Goal: Information Seeking & Learning: Check status

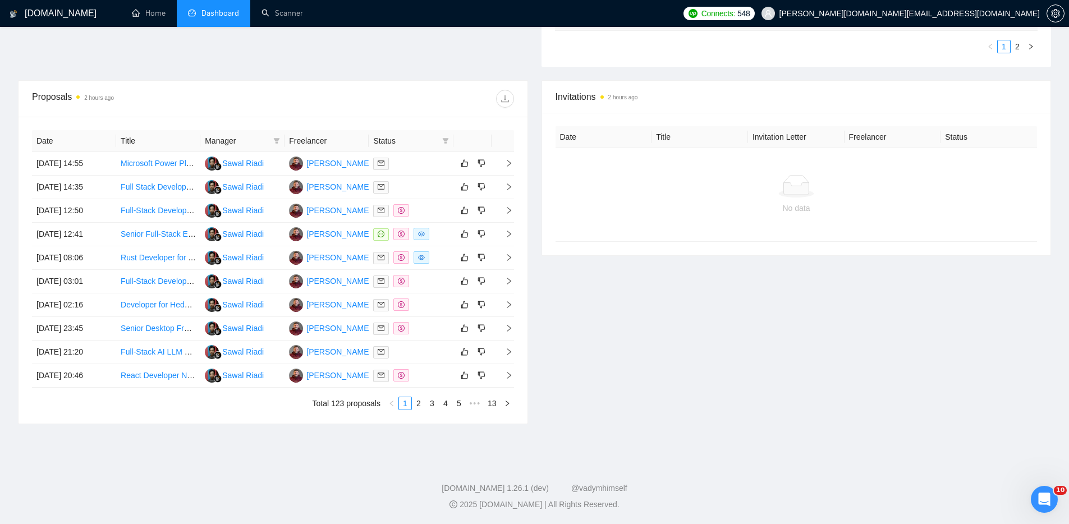
click at [739, 315] on div "Invitations 2 hours ago Date Title Invitation Letter Freelancer Status No data" at bounding box center [797, 252] width 524 height 344
click at [648, 314] on div "Invitations 2 hours ago Date Title Invitation Letter Freelancer Status No data" at bounding box center [797, 252] width 524 height 344
click at [230, 479] on footer "[DOMAIN_NAME] 1.26.1 (dev) @vadymhimself 2025 [DOMAIN_NAME] | All Rights Reserv…" at bounding box center [534, 490] width 1069 height 68
click at [132, 472] on footer "[DOMAIN_NAME] 1.26.1 (dev) @vadymhimself 2025 [DOMAIN_NAME] | All Rights Reserv…" at bounding box center [534, 490] width 1069 height 68
click at [151, 466] on footer "[DOMAIN_NAME] 1.26.1 (dev) @vadymhimself 2025 [DOMAIN_NAME] | All Rights Reserv…" at bounding box center [534, 490] width 1069 height 68
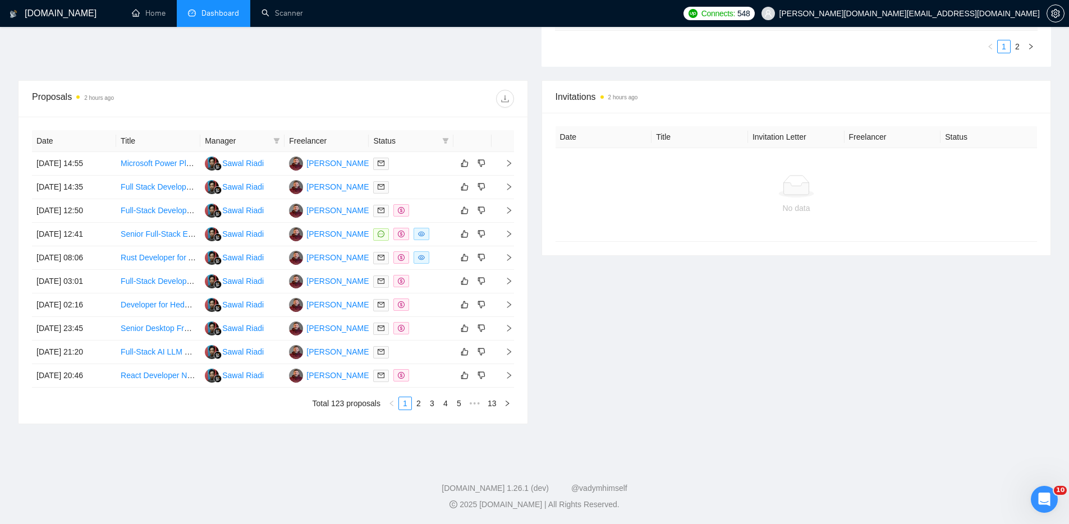
click at [158, 465] on footer "[DOMAIN_NAME] 1.26.1 (dev) @vadymhimself 2025 [DOMAIN_NAME] | All Rights Reserv…" at bounding box center [534, 490] width 1069 height 68
click at [241, 449] on div "[DOMAIN_NAME] Home Dashboard Scanner Connects: 548 [PERSON_NAME][DOMAIN_NAME][E…" at bounding box center [534, 80] width 1069 height 890
click at [815, 323] on div "Invitations 2 hours ago Date Title Invitation Letter Freelancer Status No data" at bounding box center [797, 252] width 524 height 344
click at [417, 161] on div at bounding box center [410, 163] width 75 height 13
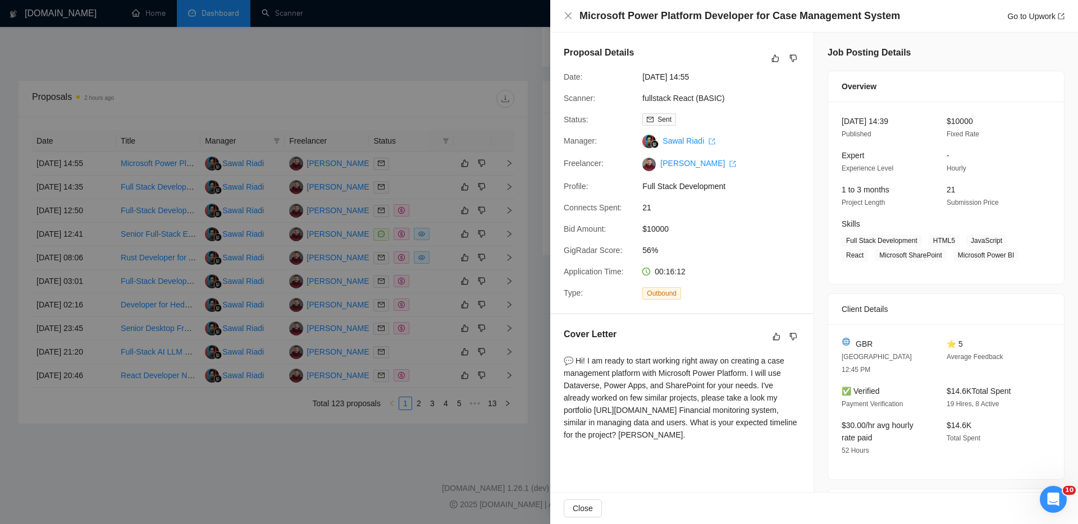
click at [419, 453] on div at bounding box center [539, 262] width 1078 height 524
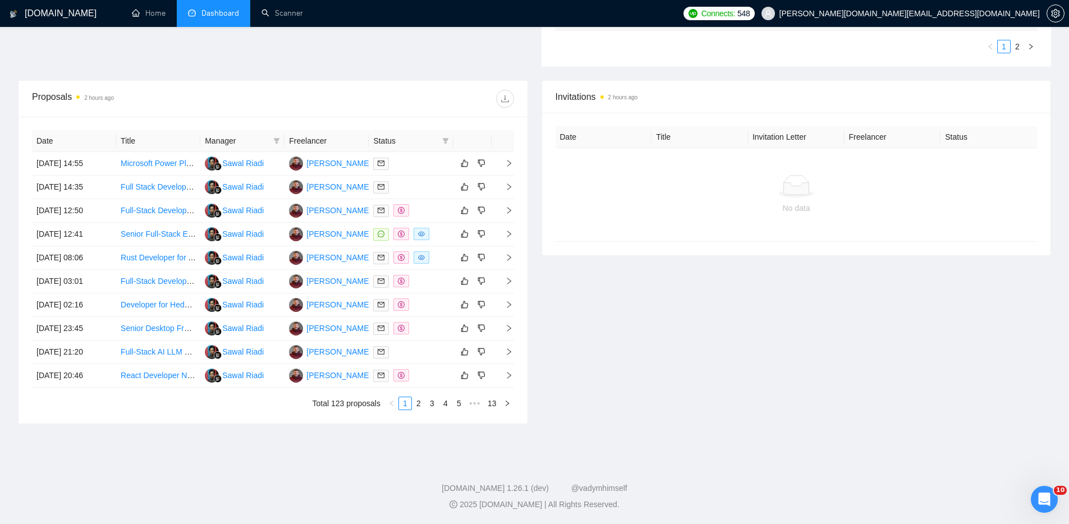
click at [743, 344] on div "Invitations 2 hours ago Date Title Invitation Letter Freelancer Status No data" at bounding box center [797, 252] width 524 height 344
click at [618, 353] on div "Invitations 2 hours ago Date Title Invitation Letter Freelancer Status No data" at bounding box center [797, 252] width 524 height 344
